Goal: Find specific page/section: Find specific page/section

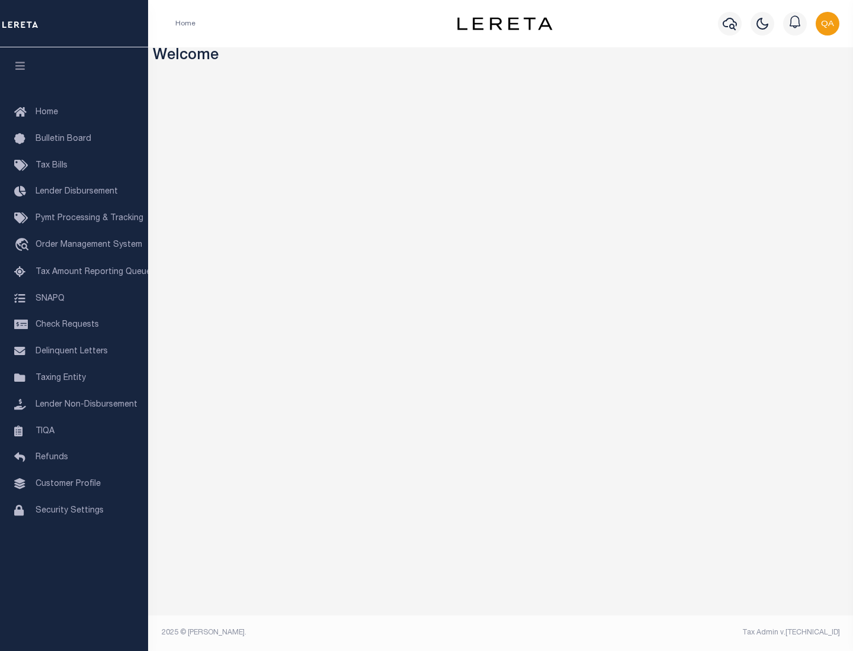
click at [74, 431] on link "TIQA" at bounding box center [74, 432] width 148 height 27
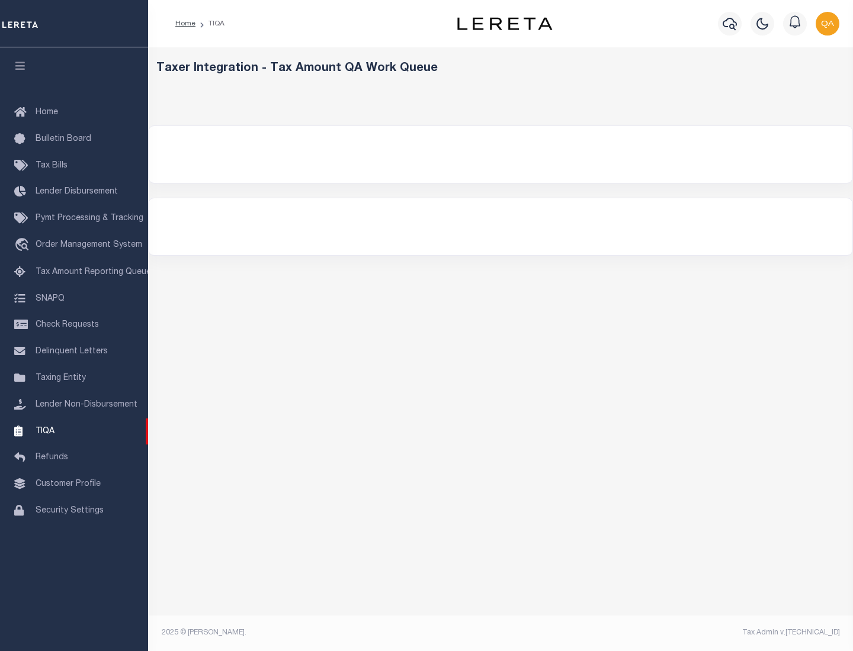
select select "200"
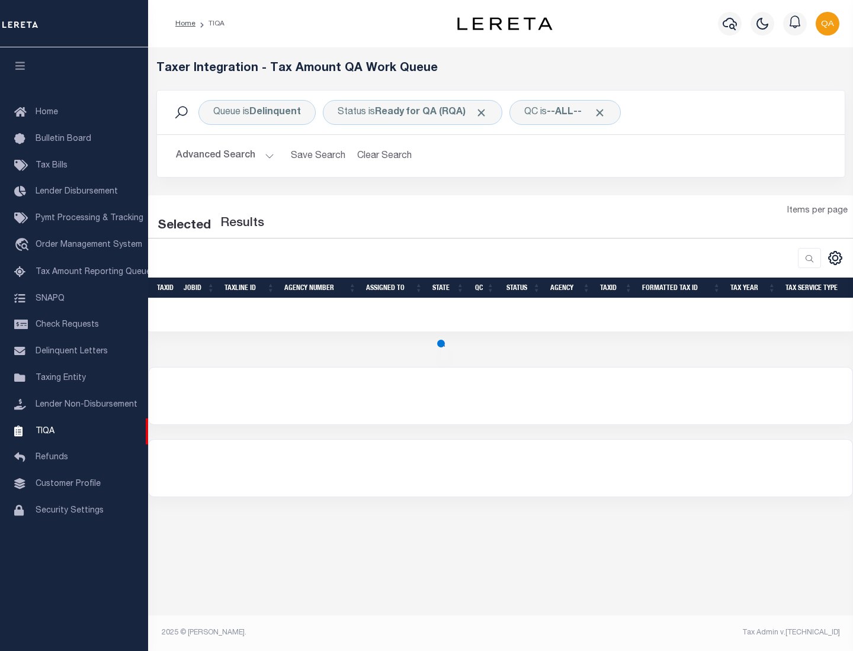
select select "200"
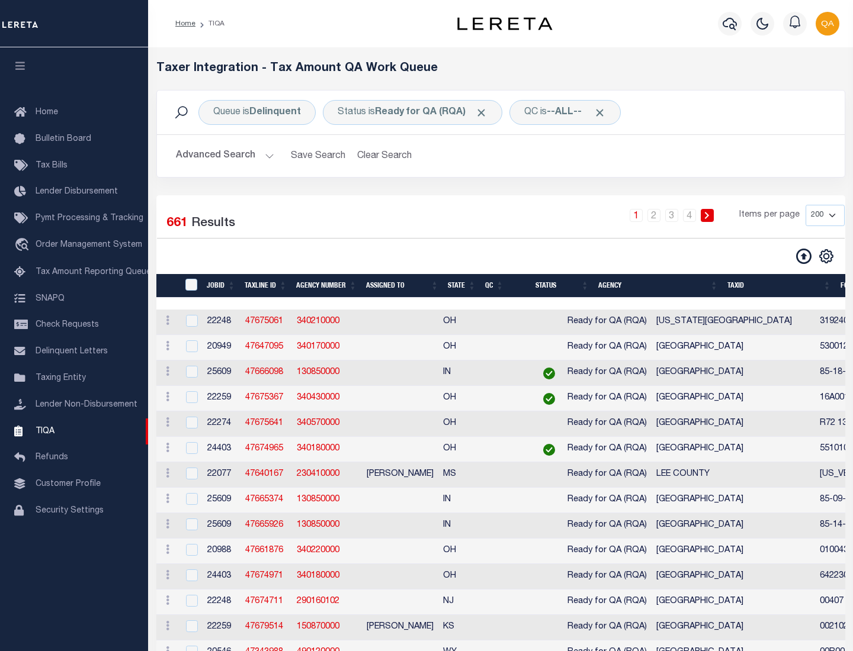
click at [485, 113] on span "Click to Remove" at bounding box center [481, 113] width 12 height 12
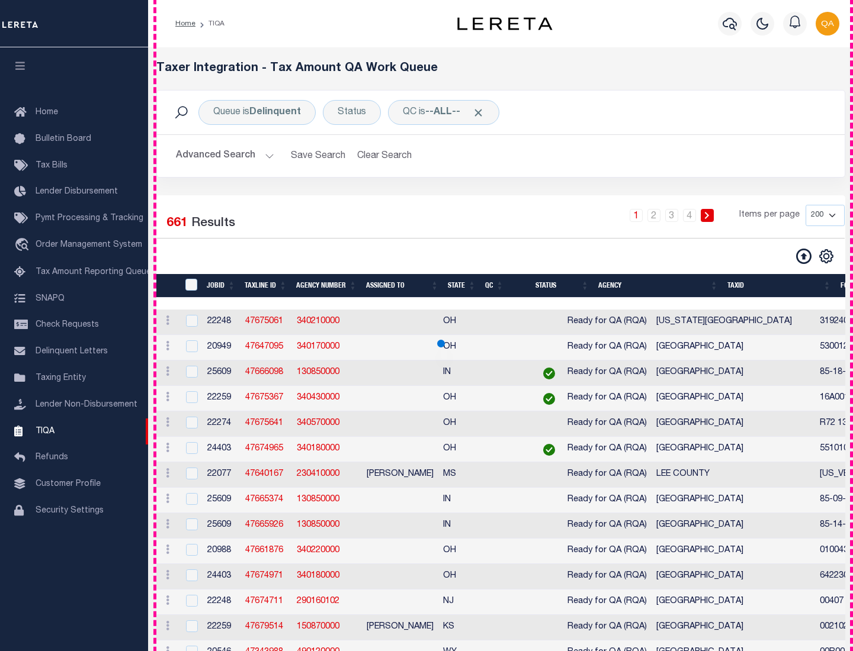
scroll to position [2530, 0]
